Goal: Task Accomplishment & Management: Use online tool/utility

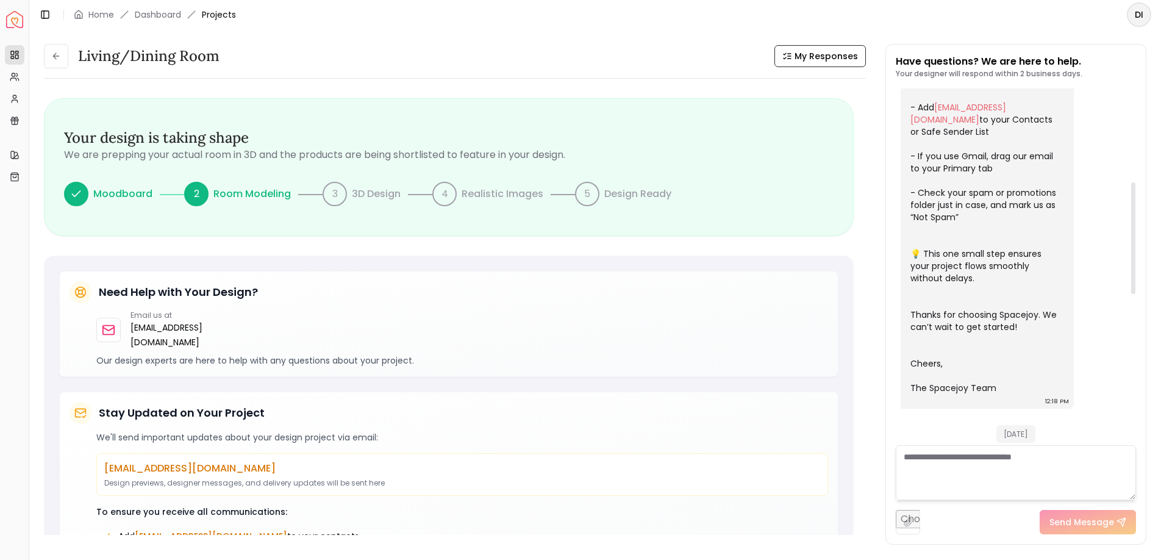
scroll to position [71, 0]
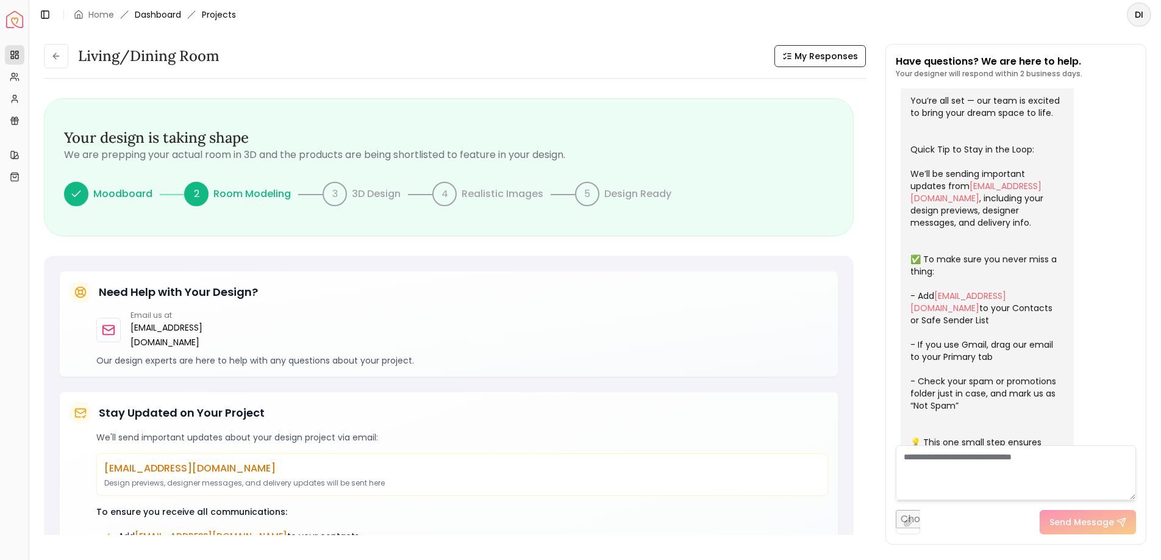
click at [160, 14] on link "Dashboard" at bounding box center [158, 15] width 46 height 12
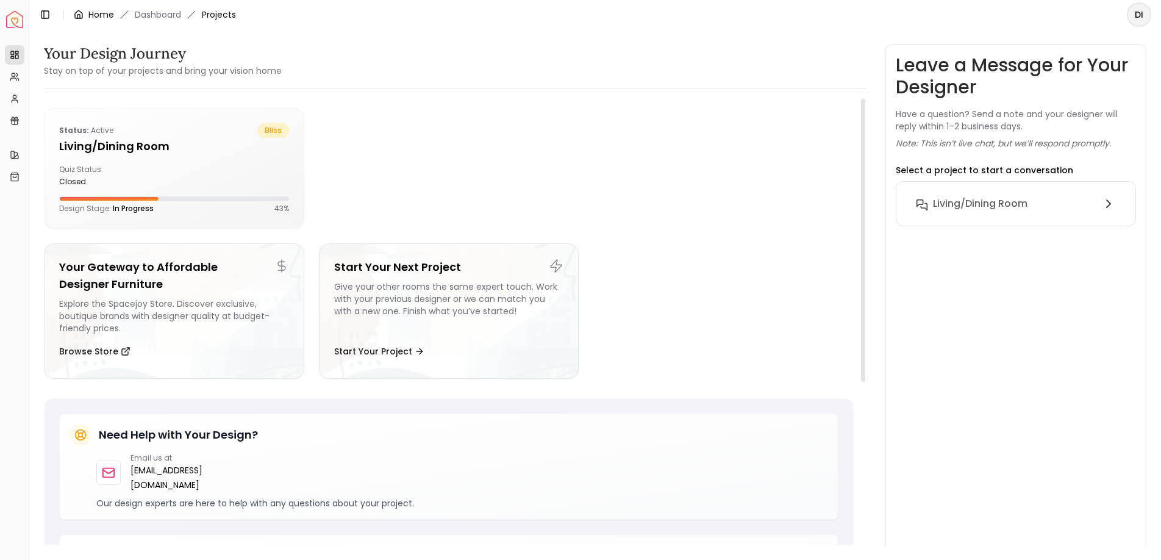
click at [96, 12] on link "Home" at bounding box center [101, 15] width 26 height 12
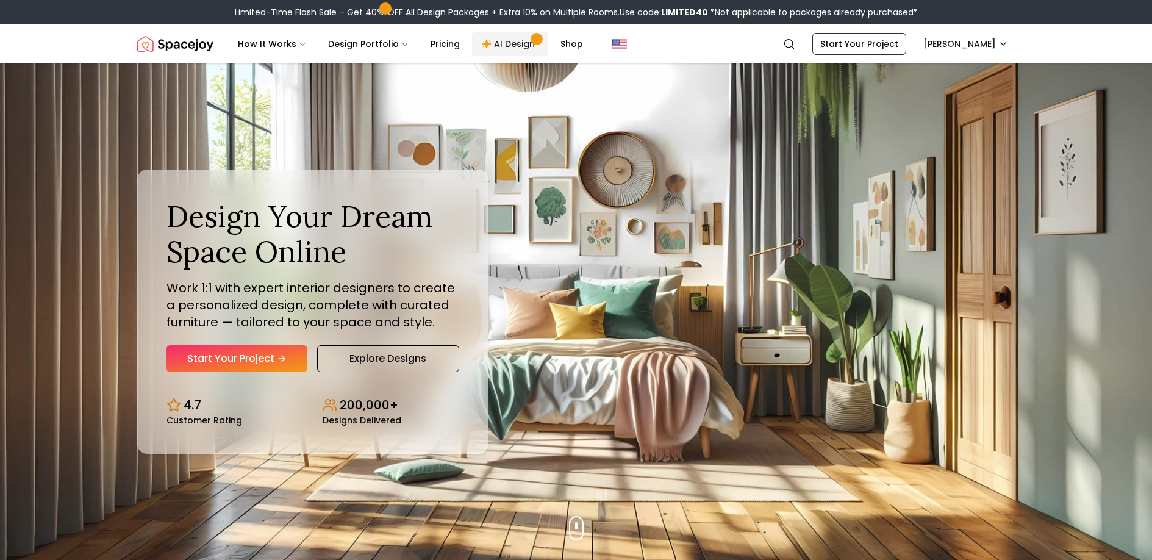
click at [511, 48] on link "AI Design" at bounding box center [510, 44] width 76 height 24
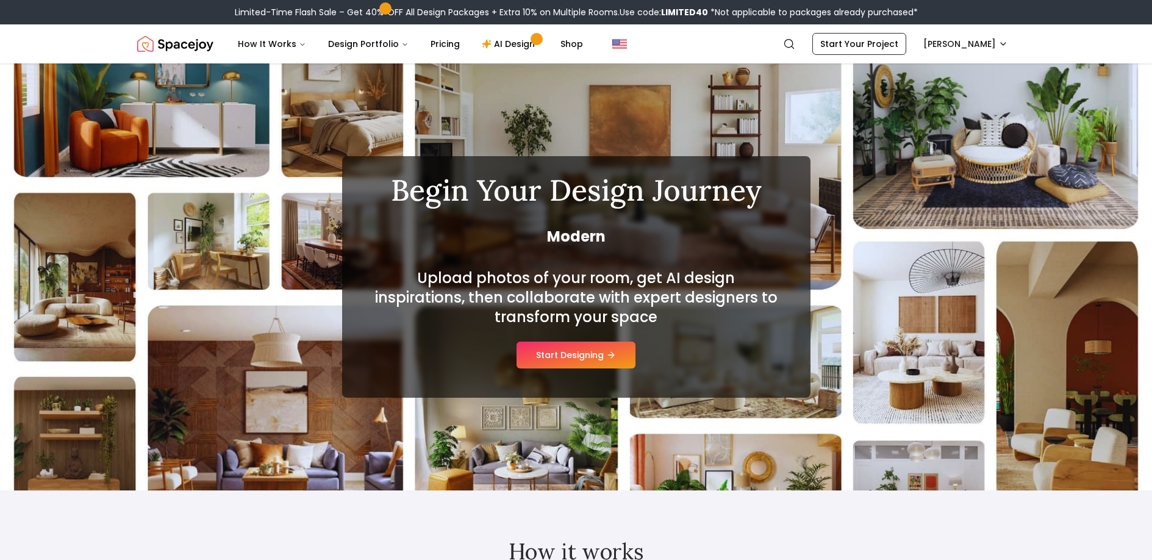
click at [585, 357] on button "Start Designing" at bounding box center [576, 355] width 119 height 27
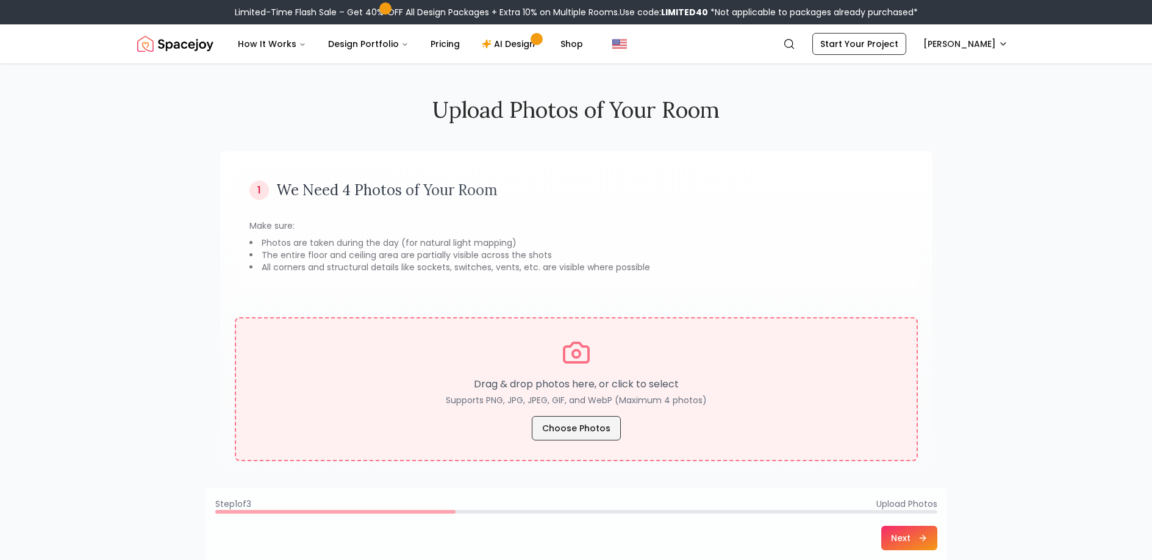
click at [590, 428] on button "Choose Photos" at bounding box center [576, 428] width 89 height 24
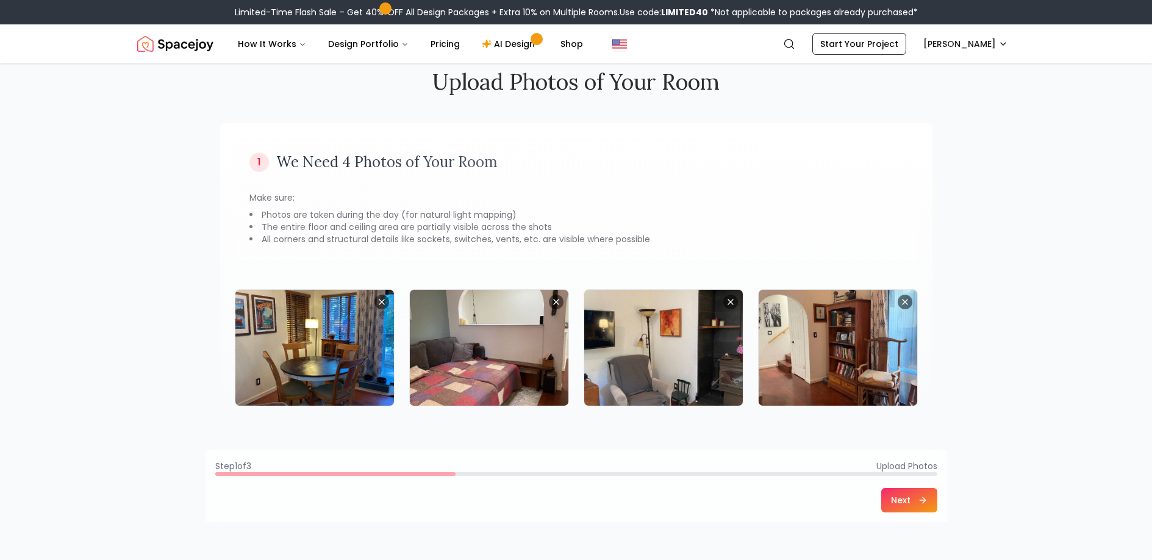
scroll to position [61, 0]
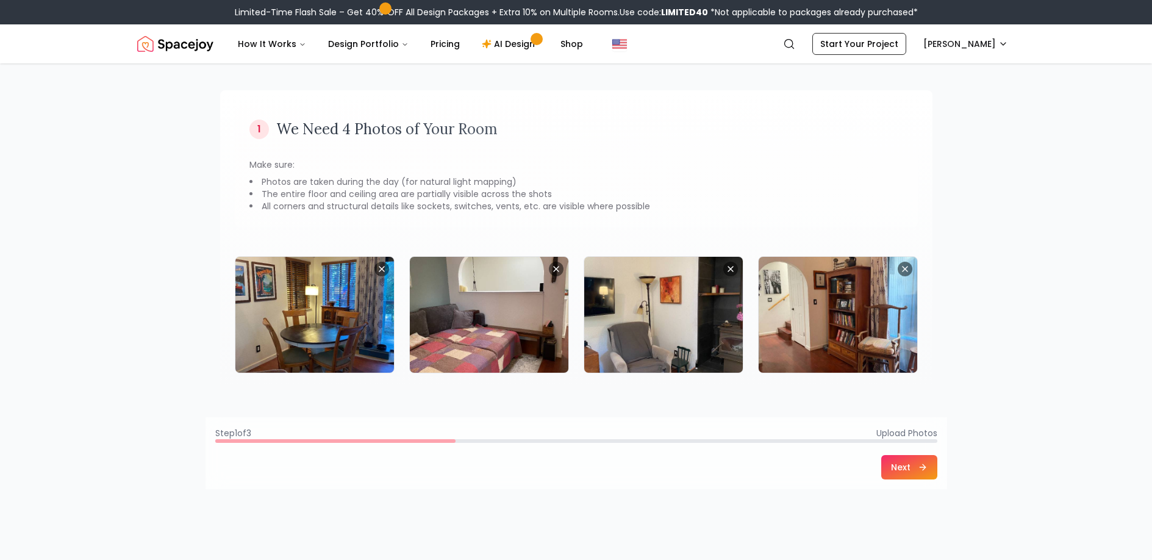
click at [907, 466] on button "Next" at bounding box center [909, 467] width 56 height 24
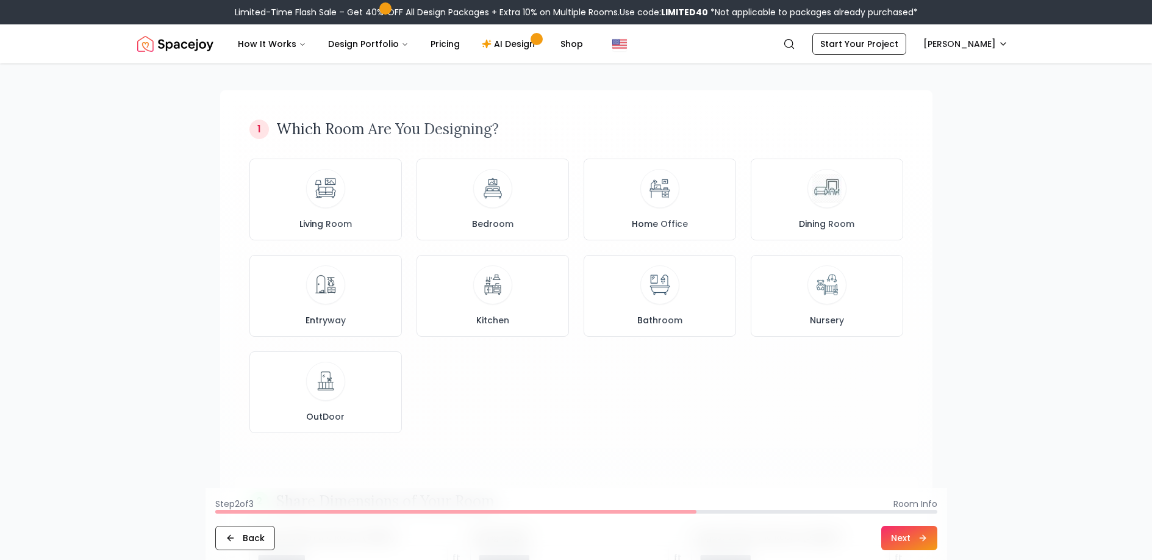
scroll to position [0, 0]
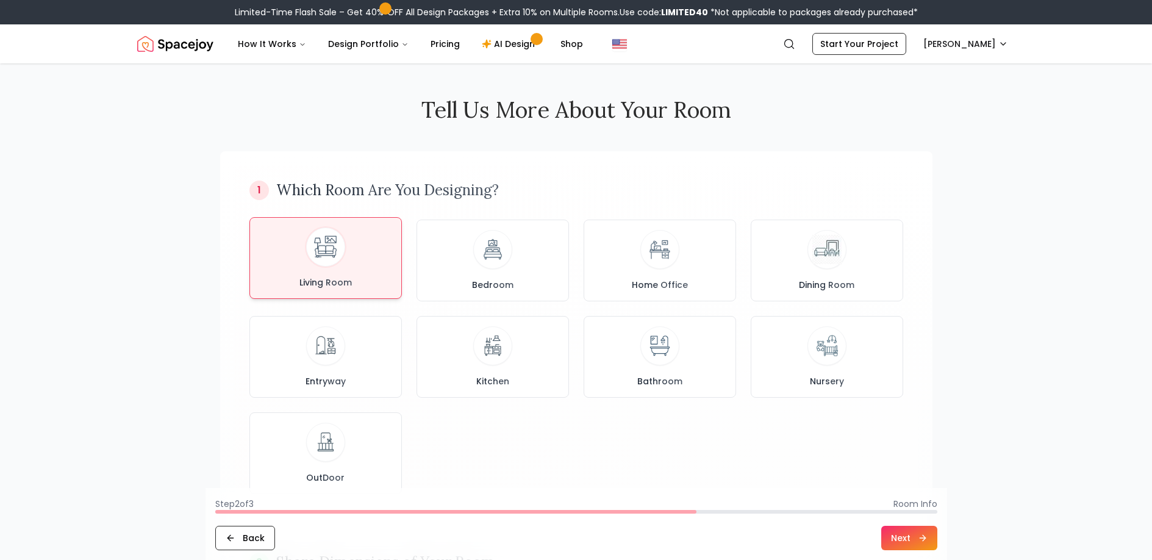
click at [302, 273] on div "Living Room" at bounding box center [326, 258] width 132 height 61
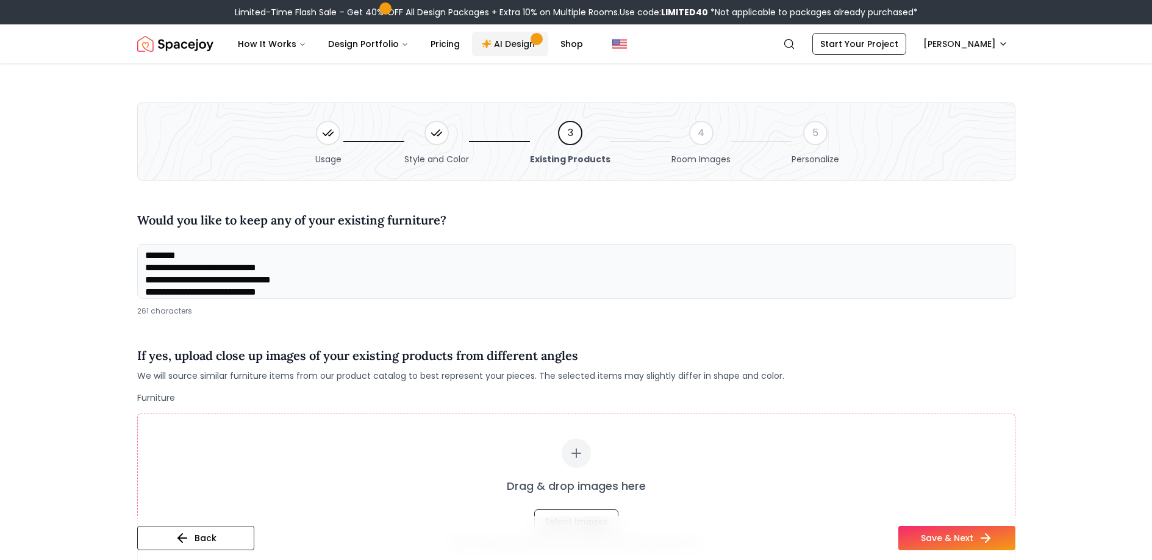
click at [514, 46] on link "AI Design" at bounding box center [510, 44] width 76 height 24
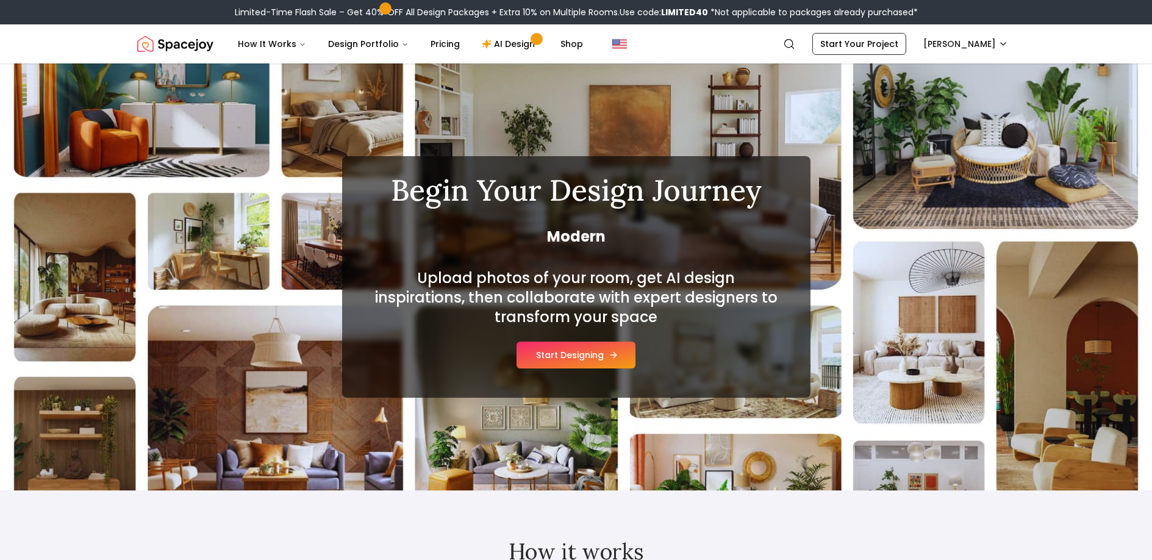
click at [597, 359] on button "Start Designing" at bounding box center [576, 355] width 119 height 27
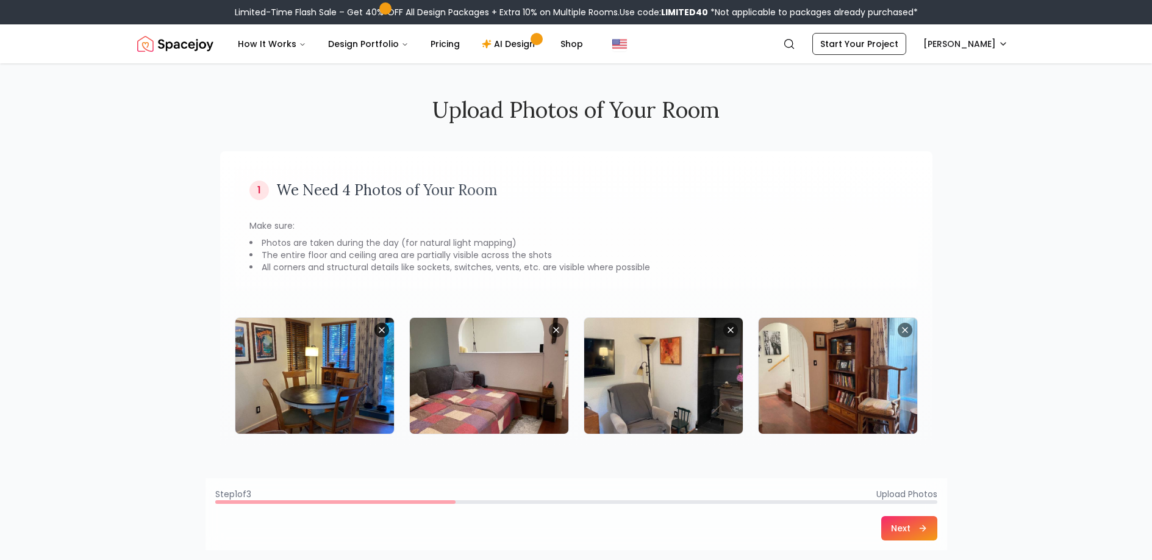
click at [380, 334] on icon "Remove image" at bounding box center [382, 330] width 10 height 10
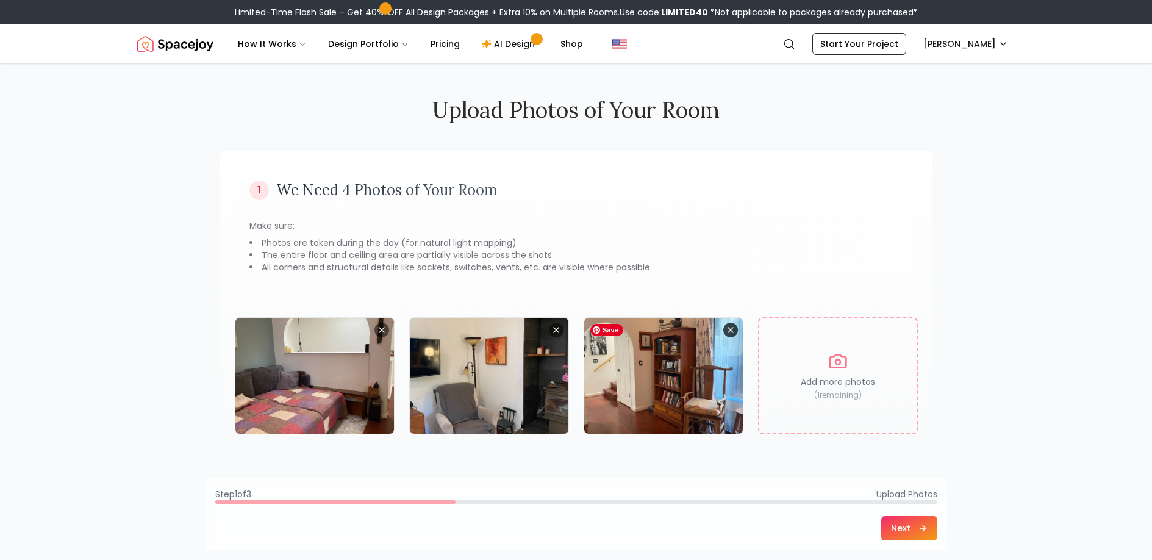
click at [730, 329] on icon "Remove image" at bounding box center [730, 330] width 5 height 5
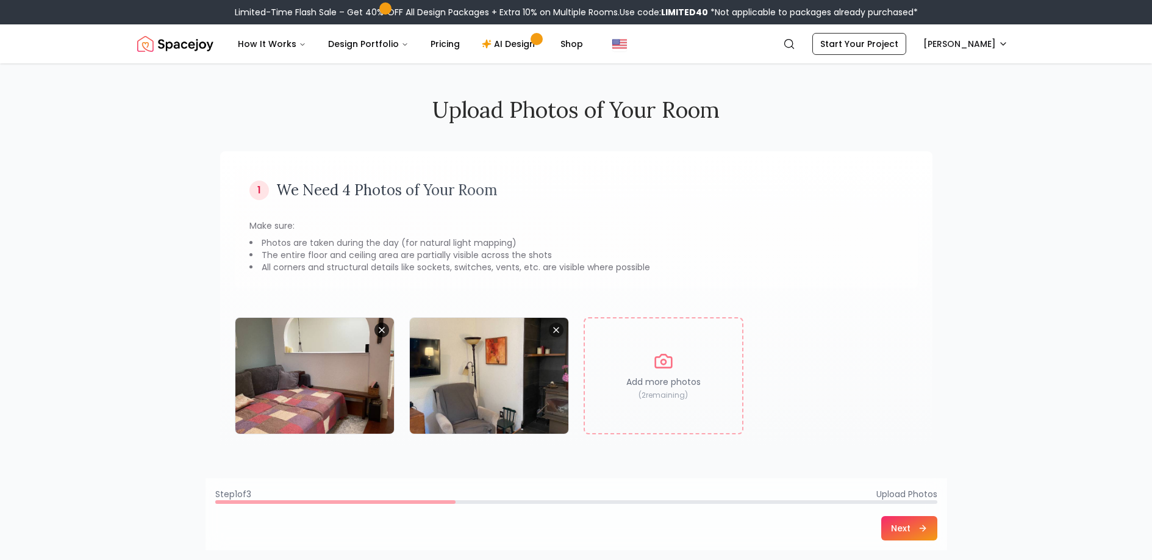
click at [382, 330] on icon "Remove image" at bounding box center [382, 330] width 10 height 10
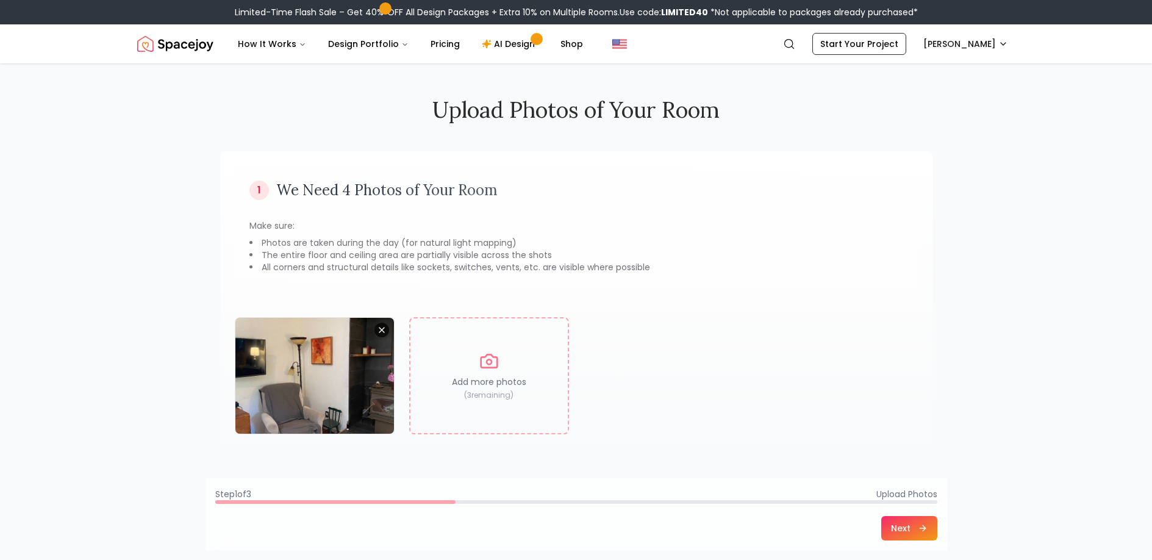
click at [381, 330] on icon "Remove image" at bounding box center [381, 330] width 5 height 5
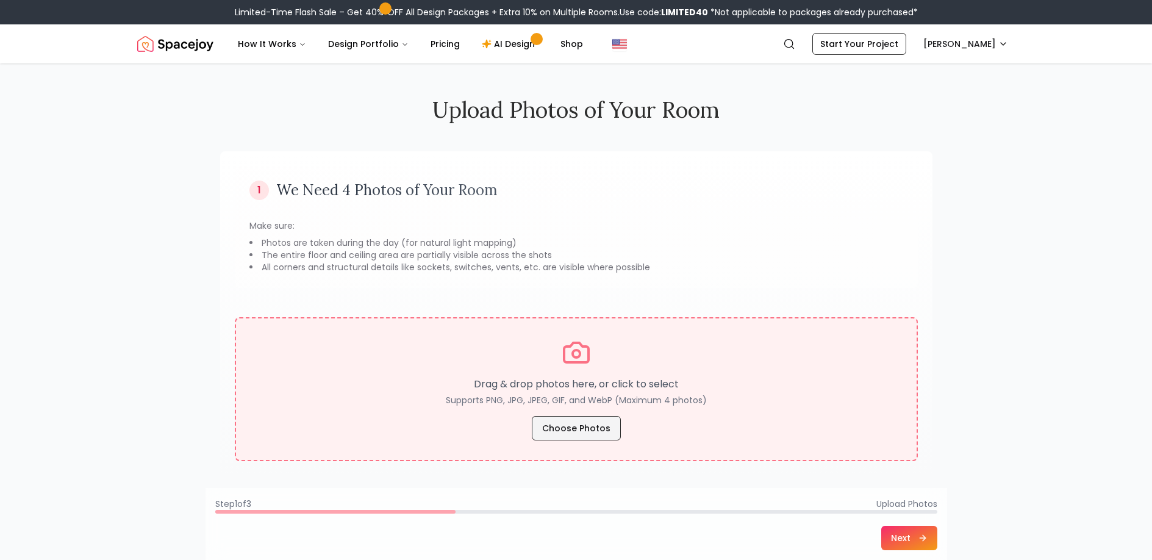
click at [587, 430] on button "Choose Photos" at bounding box center [576, 428] width 89 height 24
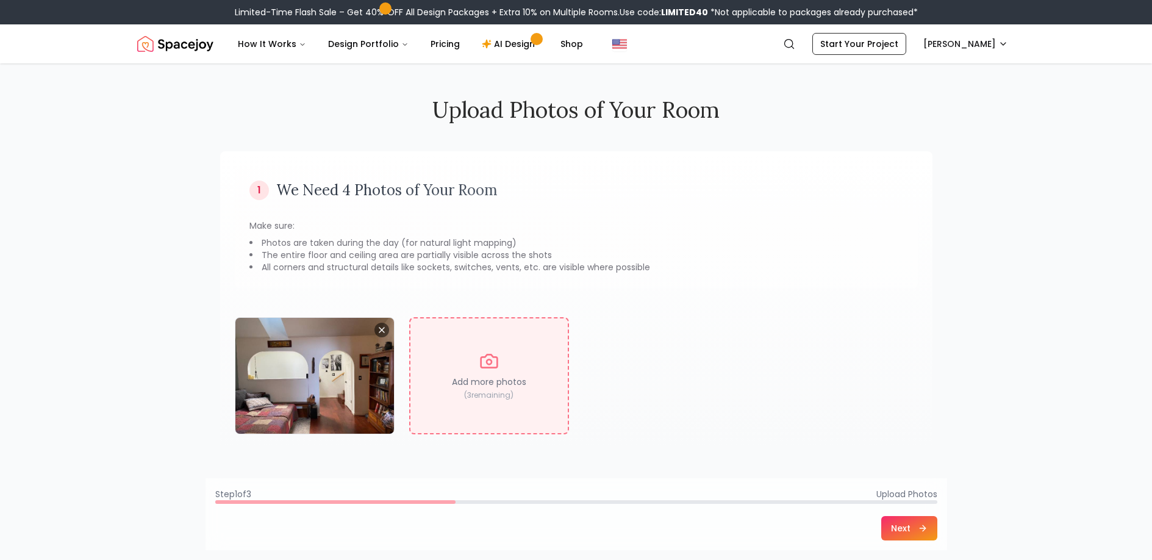
click at [479, 367] on icon at bounding box center [489, 361] width 20 height 20
type input "**********"
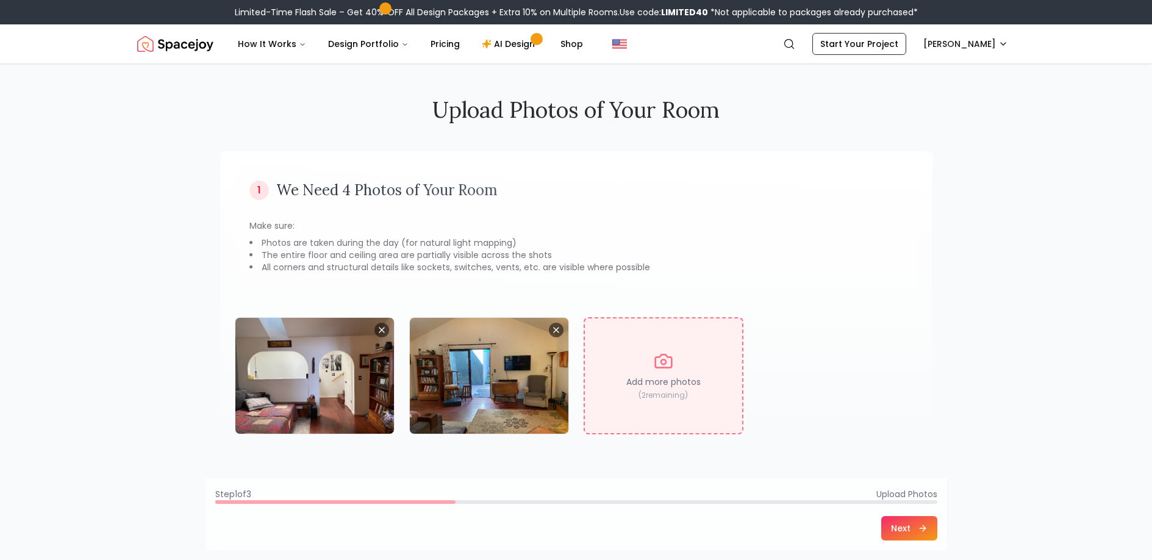
click at [659, 372] on div "Add more photos ( 2 remaining)" at bounding box center [664, 375] width 160 height 117
type input "**********"
